Goal: Find specific page/section: Find specific page/section

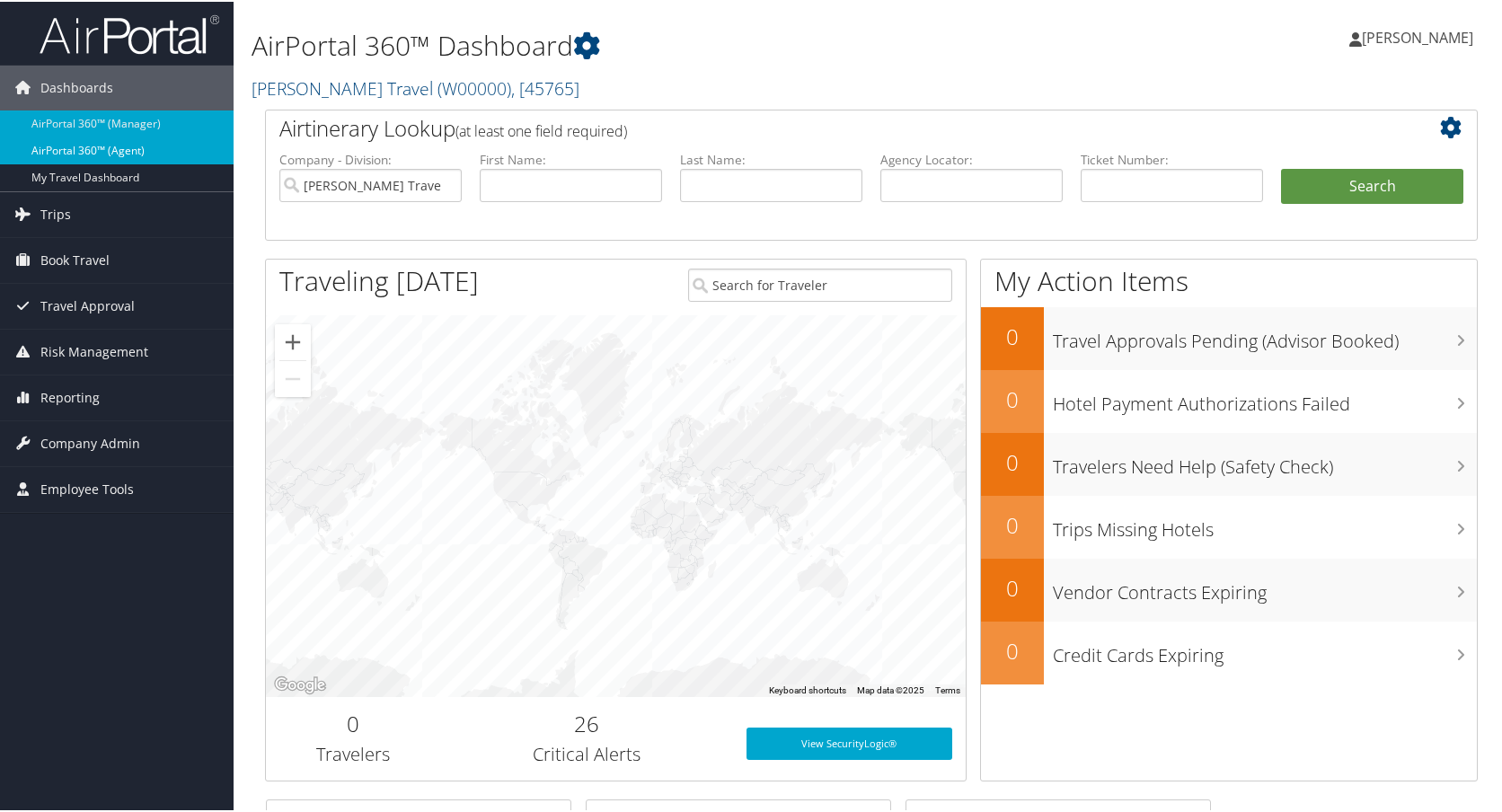
click at [131, 155] on link "AirPortal 360™ (Agent)" at bounding box center [117, 149] width 233 height 27
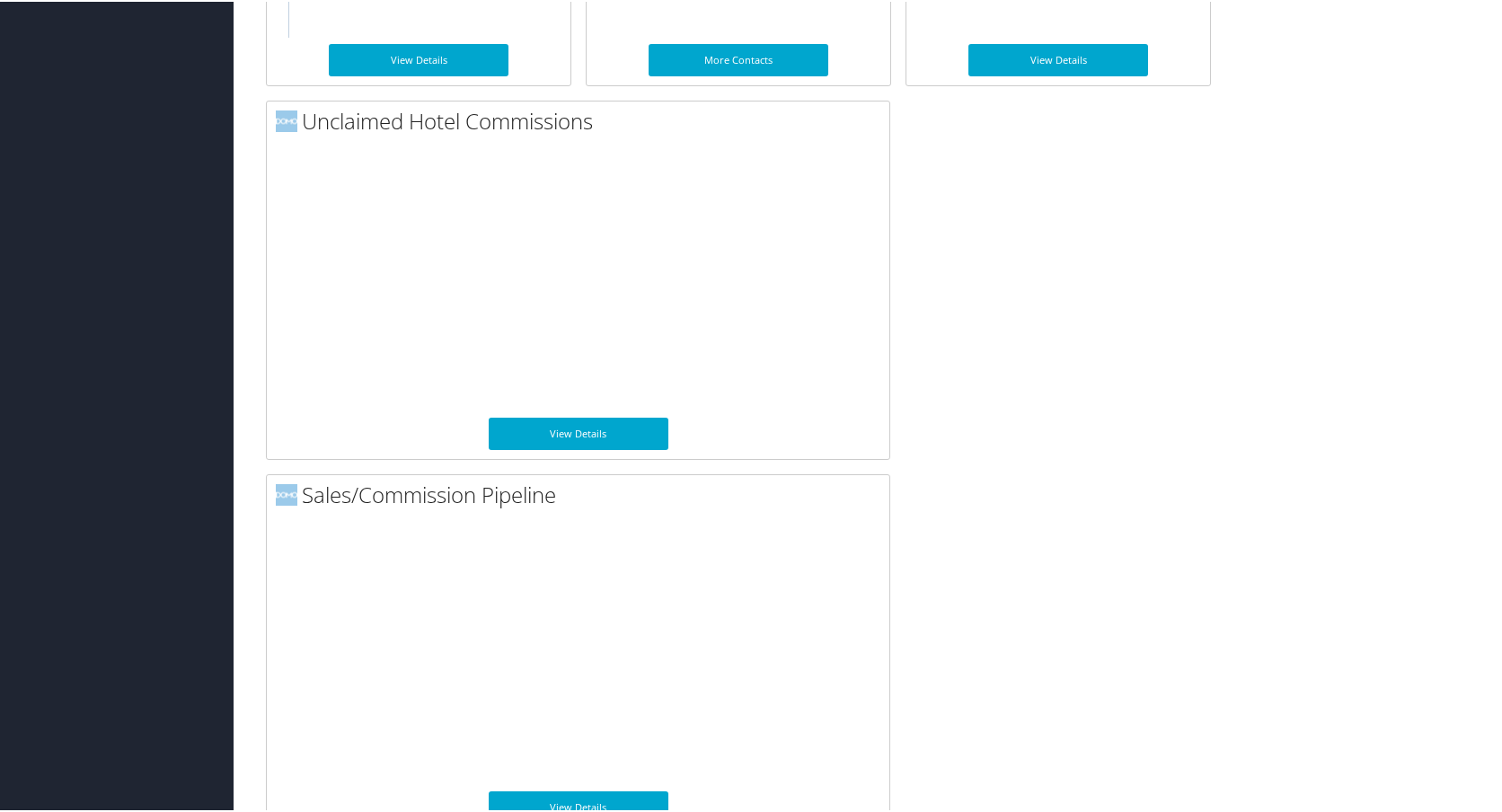
scroll to position [1254, 0]
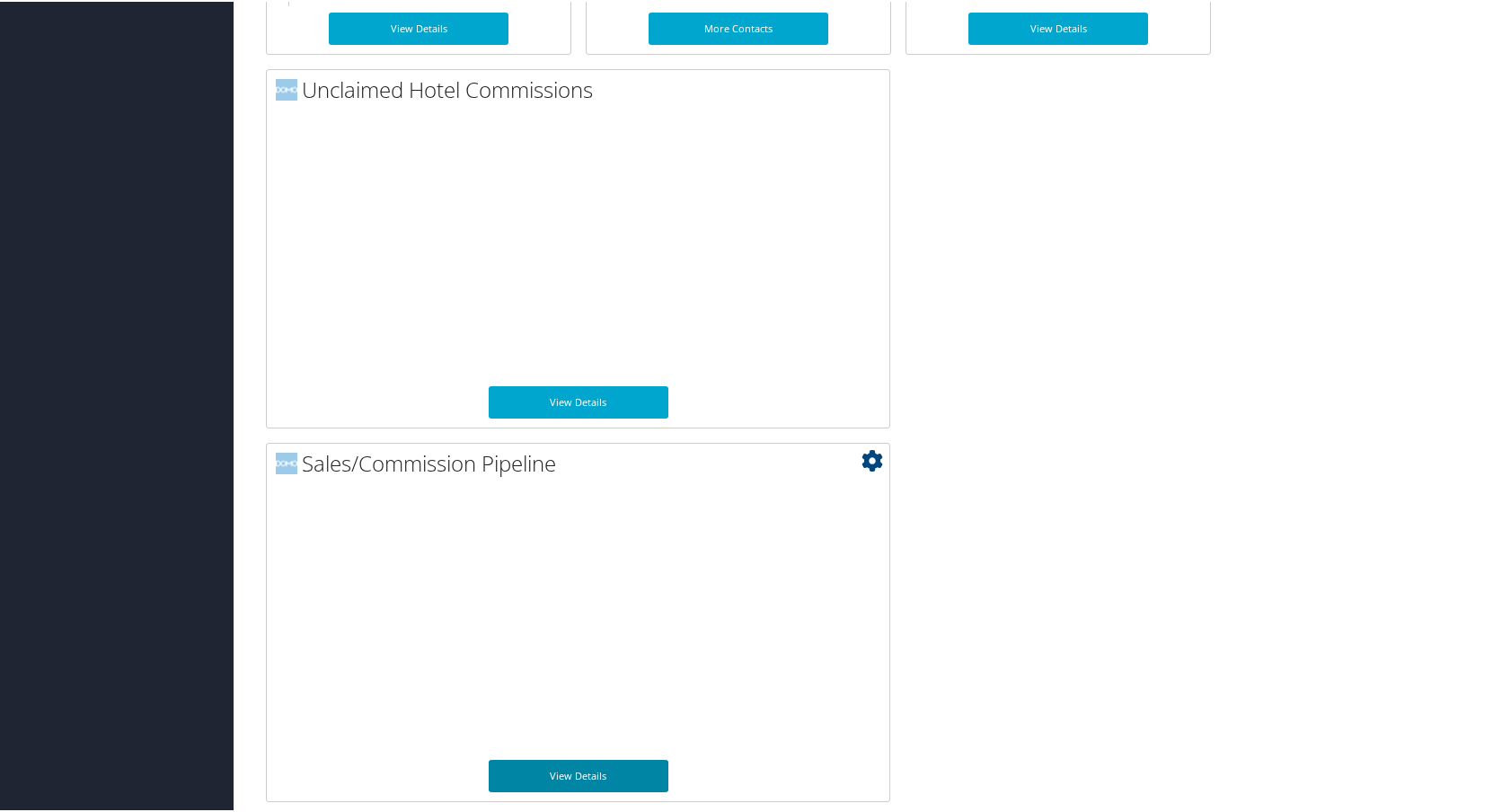
click at [615, 780] on link "View Details" at bounding box center [579, 774] width 180 height 32
